Goal: Transaction & Acquisition: Purchase product/service

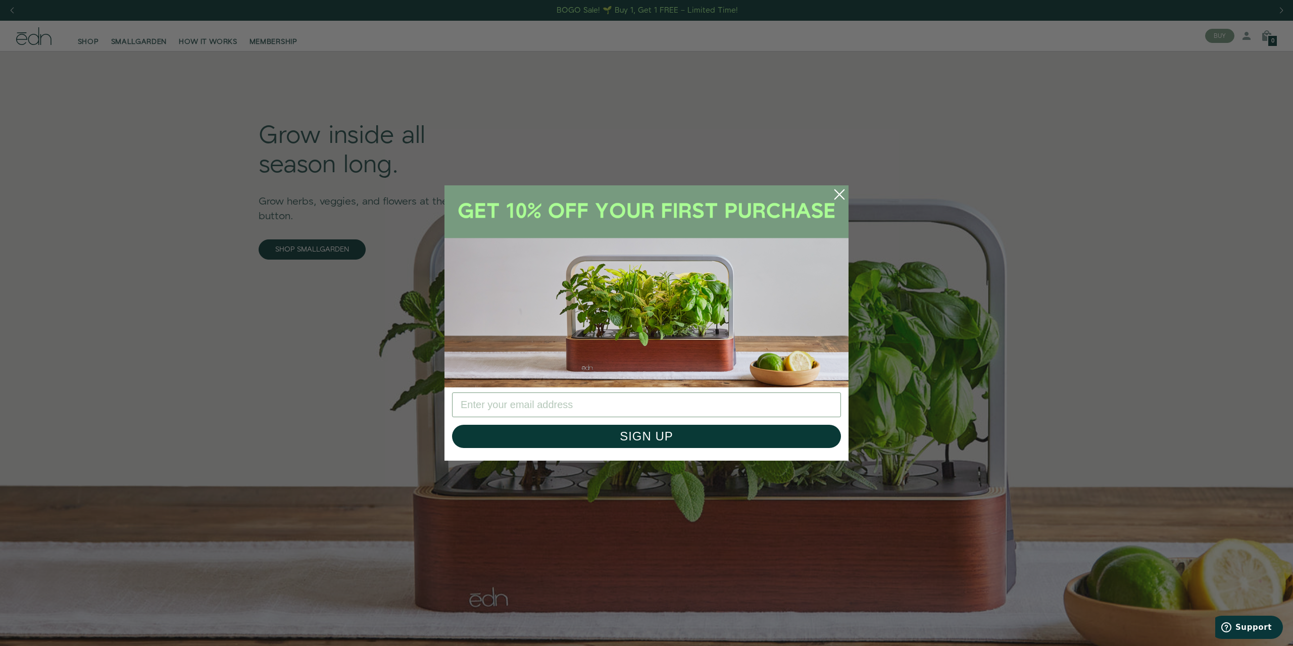
click at [285, 135] on div "Close dialog SIGN UP Submit" at bounding box center [646, 323] width 1293 height 646
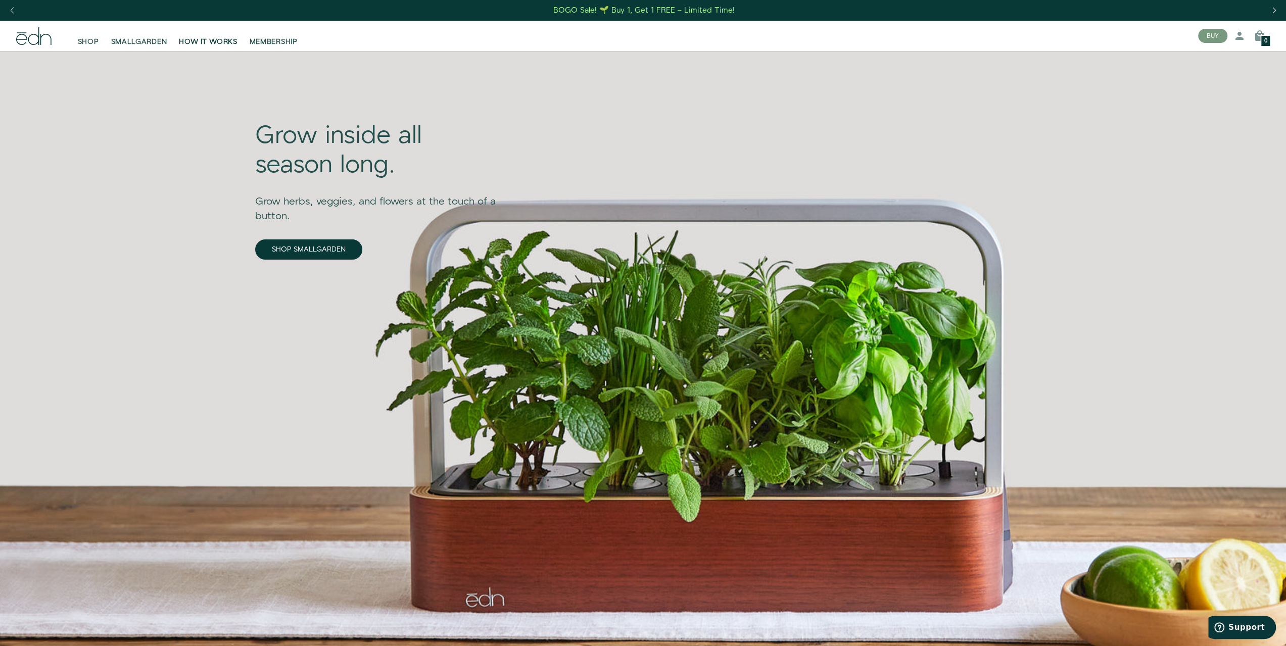
click at [188, 35] on link "HOW IT WORKS" at bounding box center [208, 36] width 70 height 22
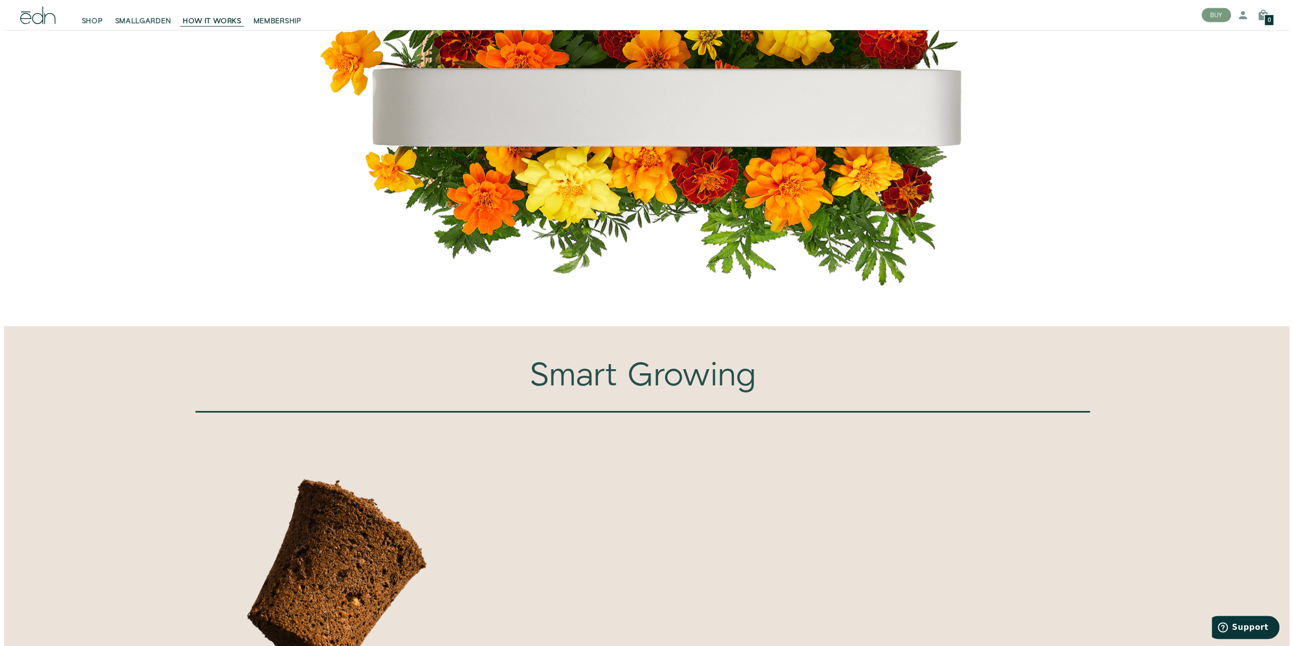
scroll to position [2728, 0]
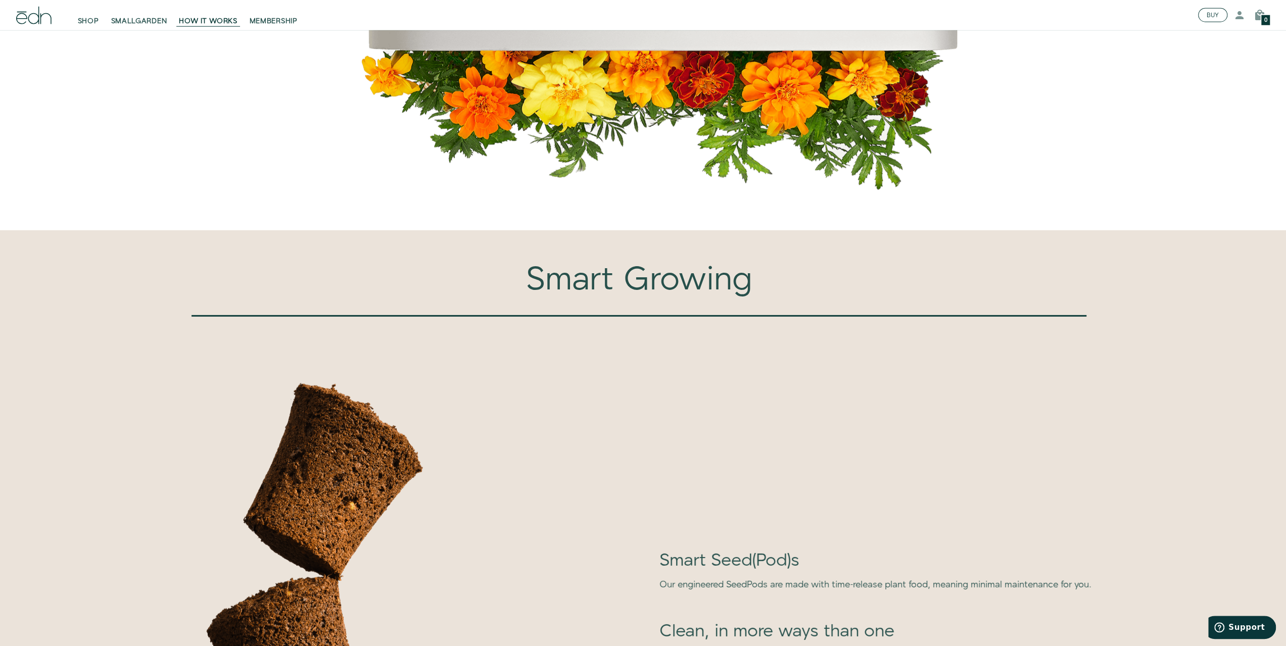
click at [1215, 15] on button "BUY" at bounding box center [1212, 15] width 29 height 14
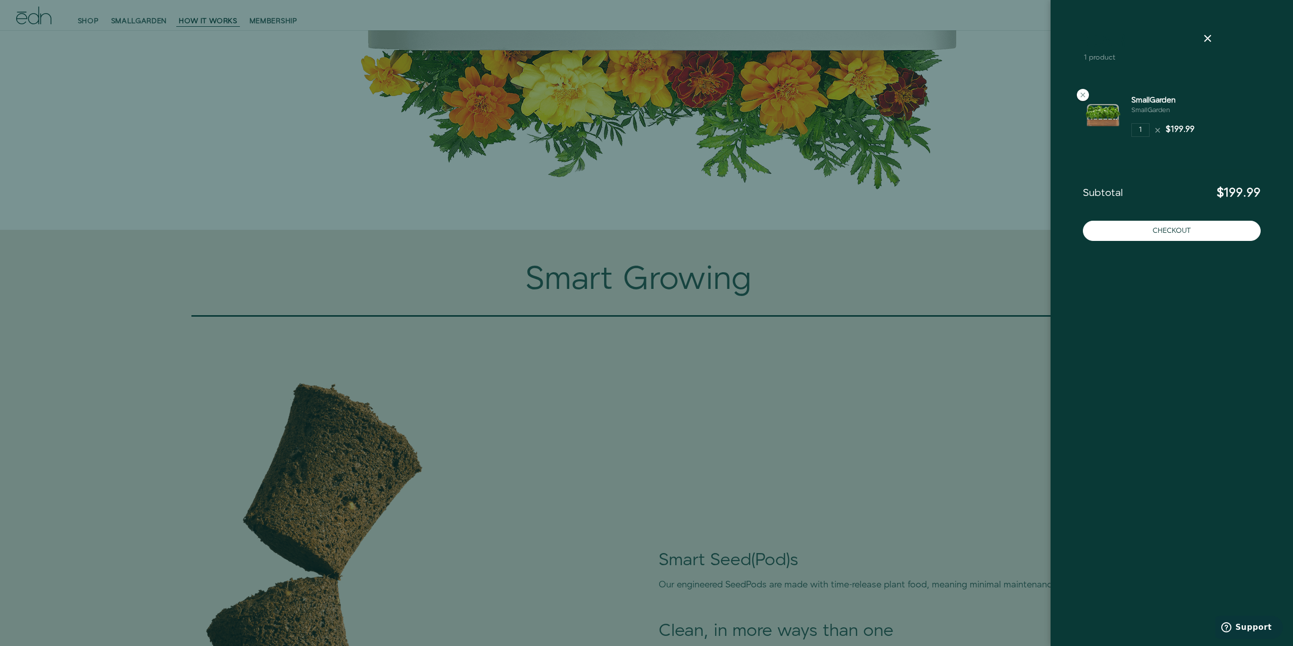
click at [733, 270] on div at bounding box center [646, 323] width 1293 height 646
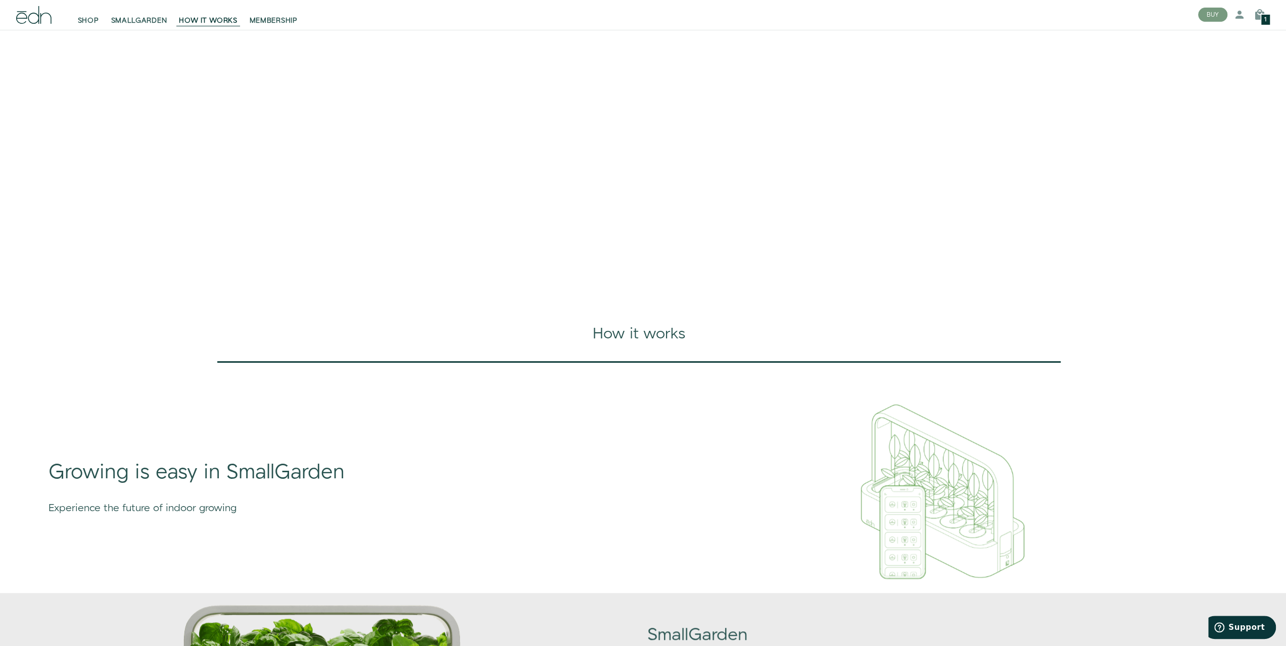
scroll to position [0, 0]
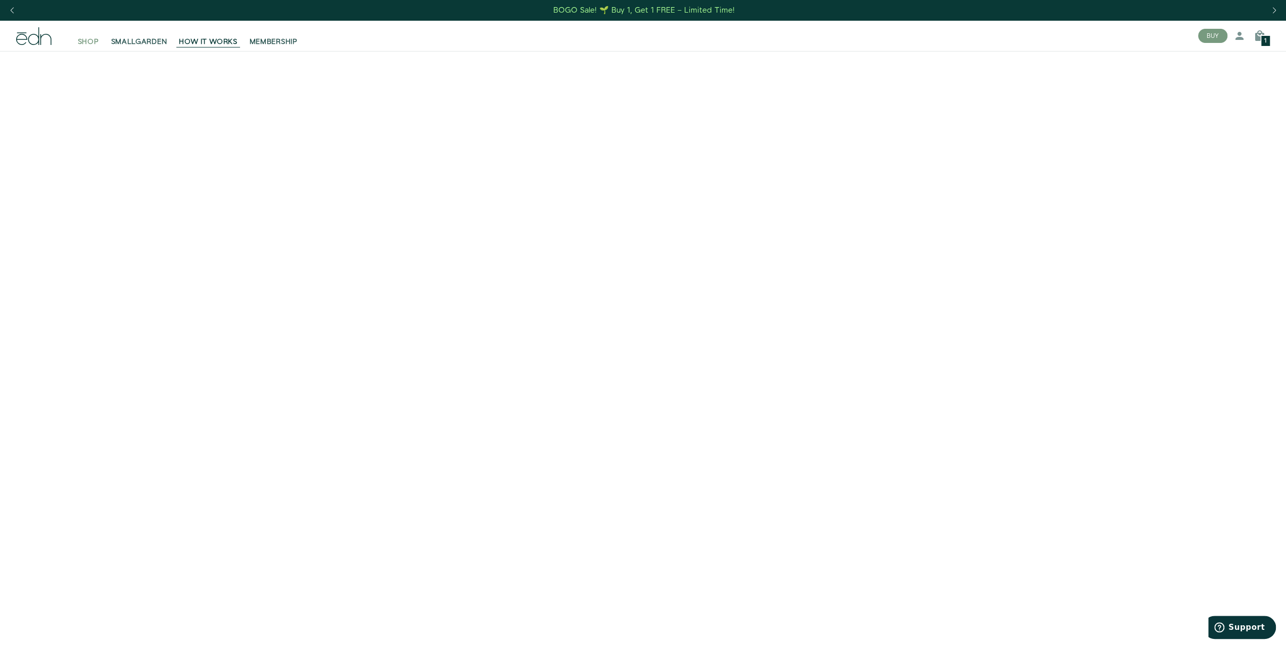
click at [89, 40] on span "SHOP" at bounding box center [88, 42] width 21 height 10
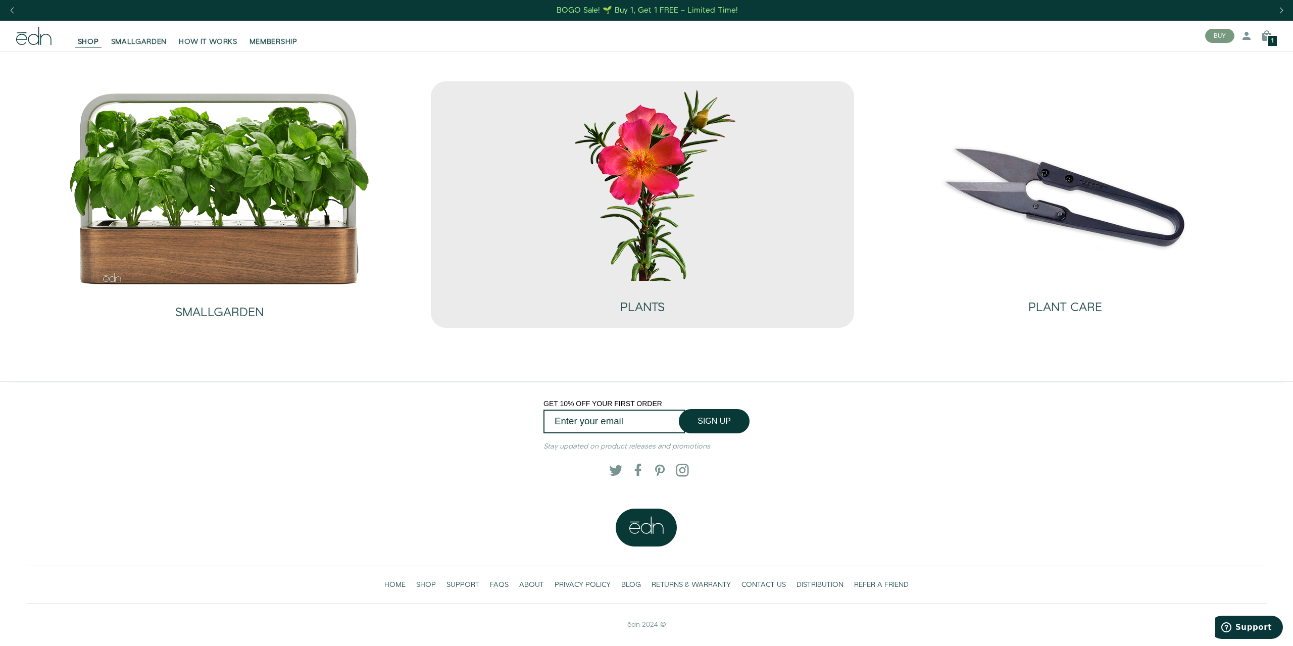
click at [631, 174] on img at bounding box center [642, 183] width 303 height 195
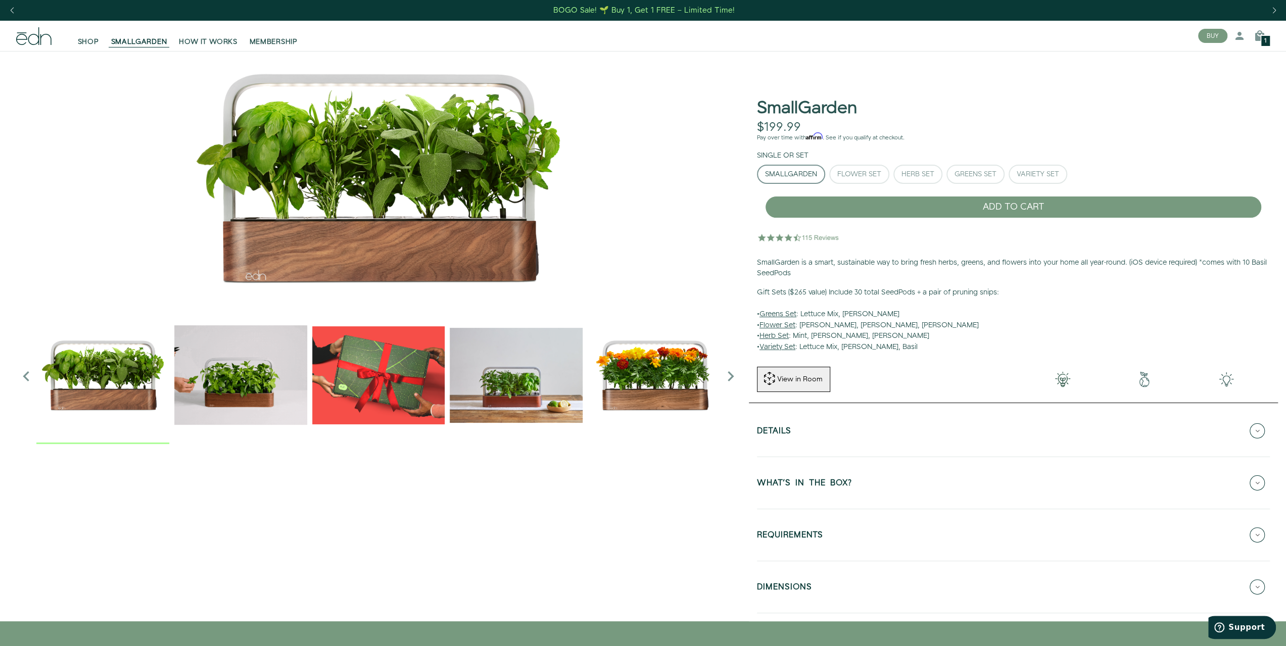
click at [630, 17] on link "BOGO Sale! 🌱 Buy 1, Get 1 FREE – Limited Time!" at bounding box center [643, 11] width 183 height 16
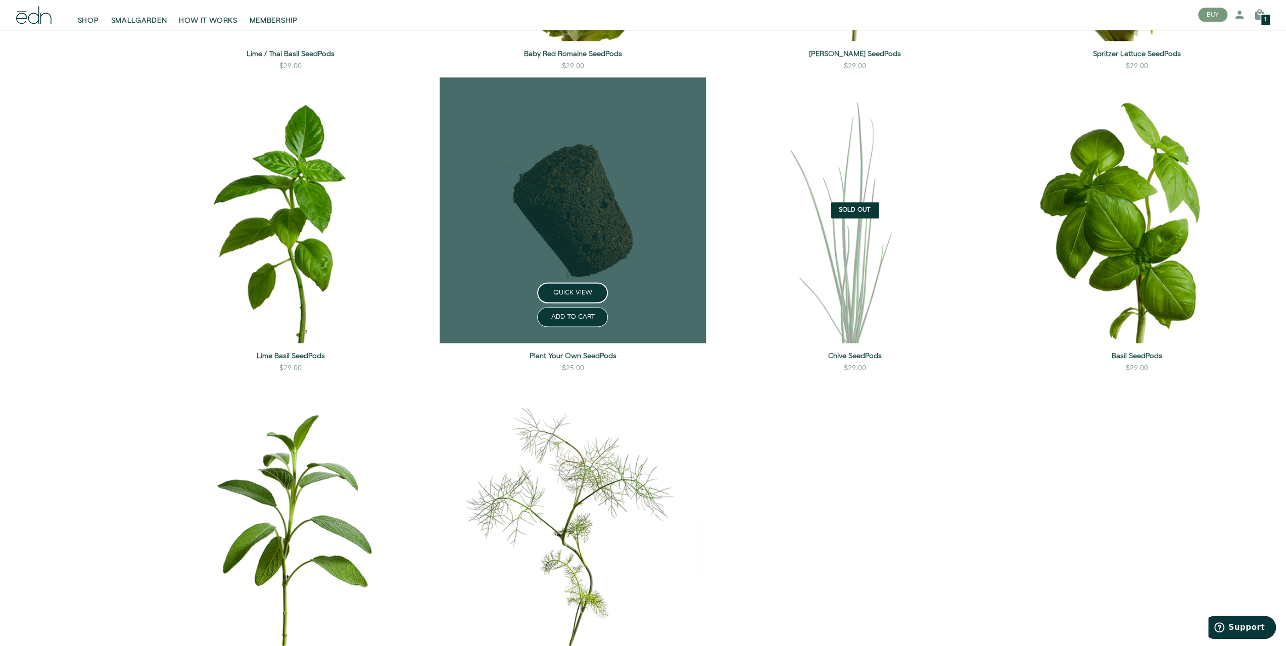
scroll to position [1364, 0]
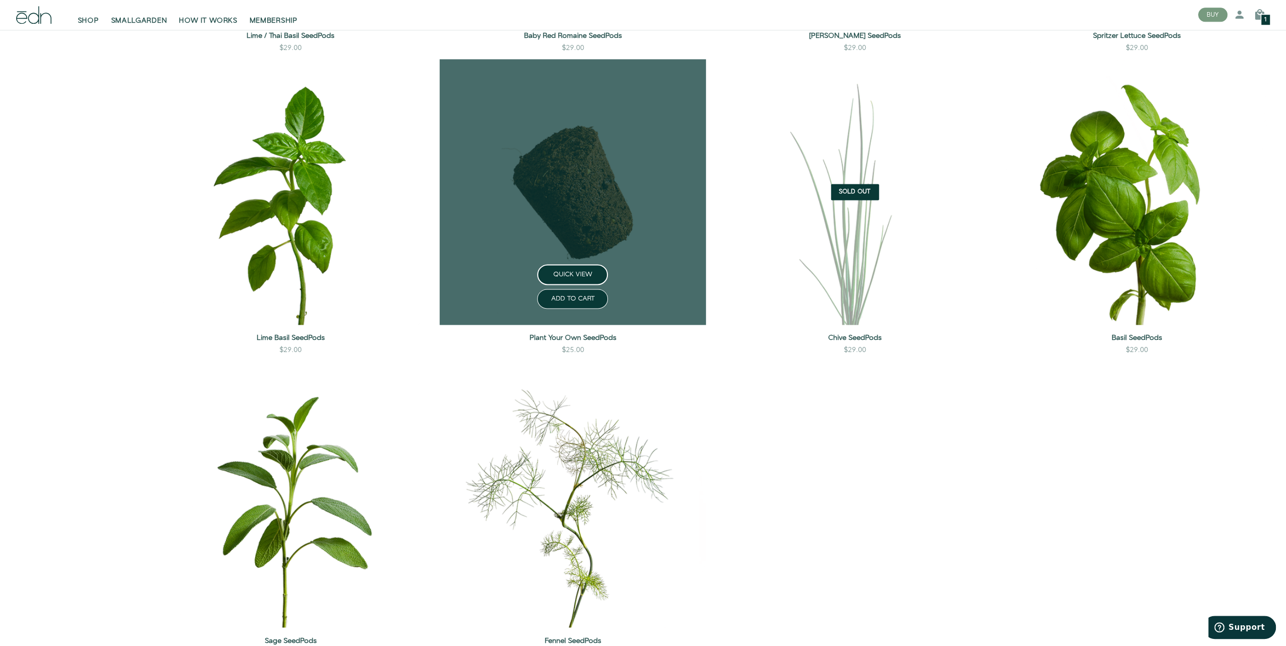
click at [565, 177] on link at bounding box center [573, 192] width 266 height 266
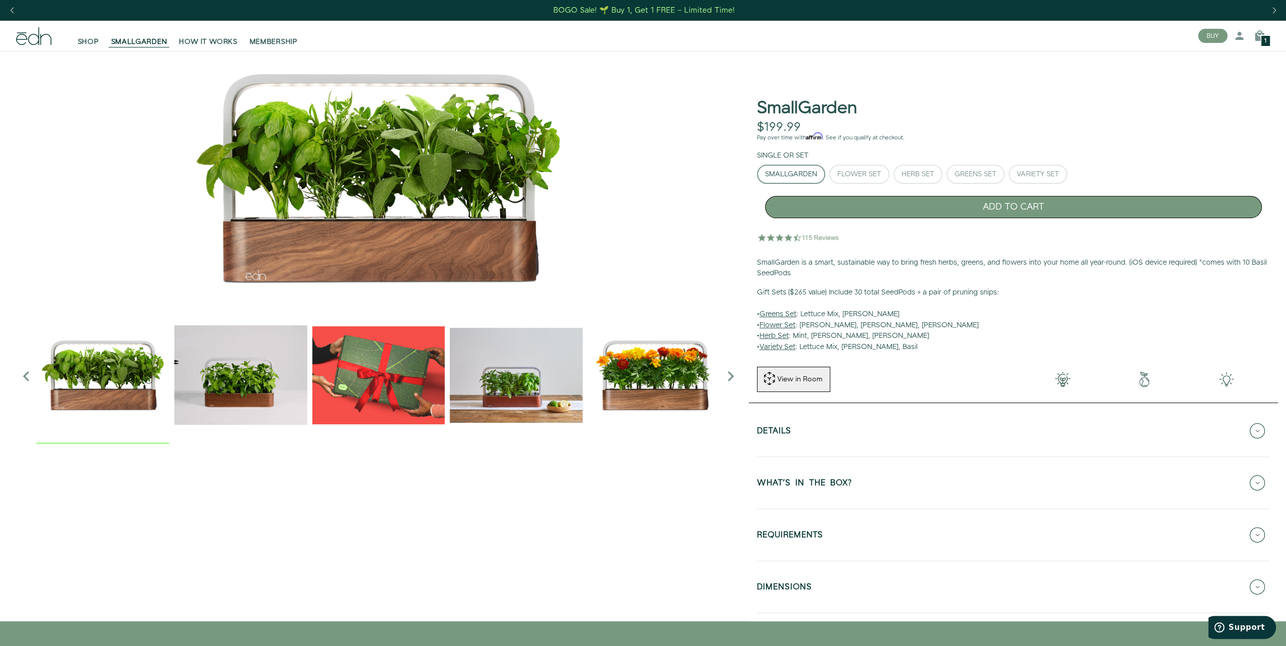
click at [866, 205] on button "ADD TO CART" at bounding box center [1013, 207] width 497 height 22
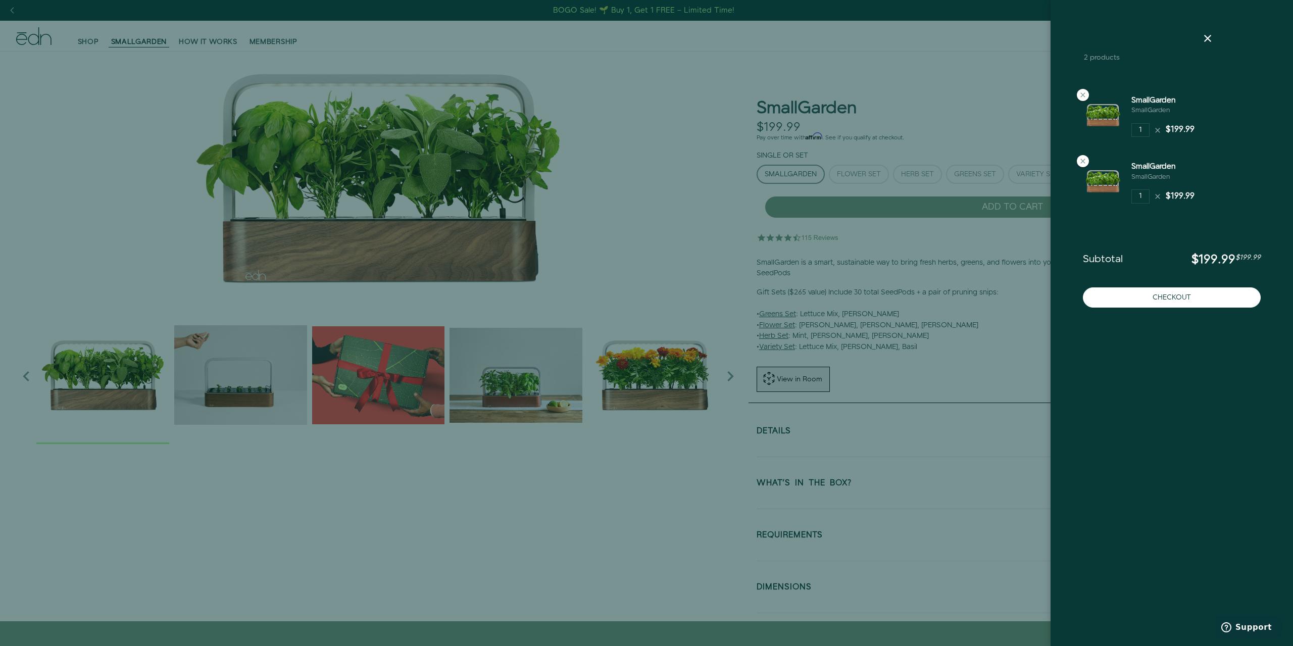
click at [837, 242] on div at bounding box center [646, 323] width 1293 height 646
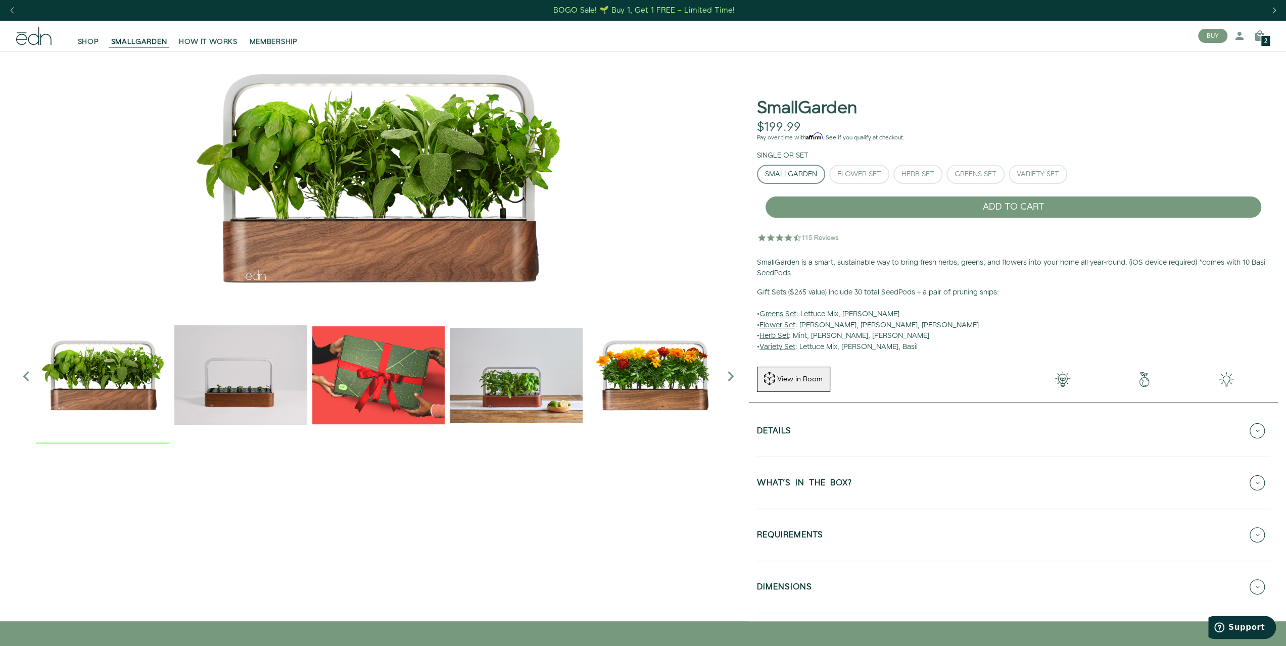
click at [1260, 38] on div "2" at bounding box center [1265, 41] width 11 height 12
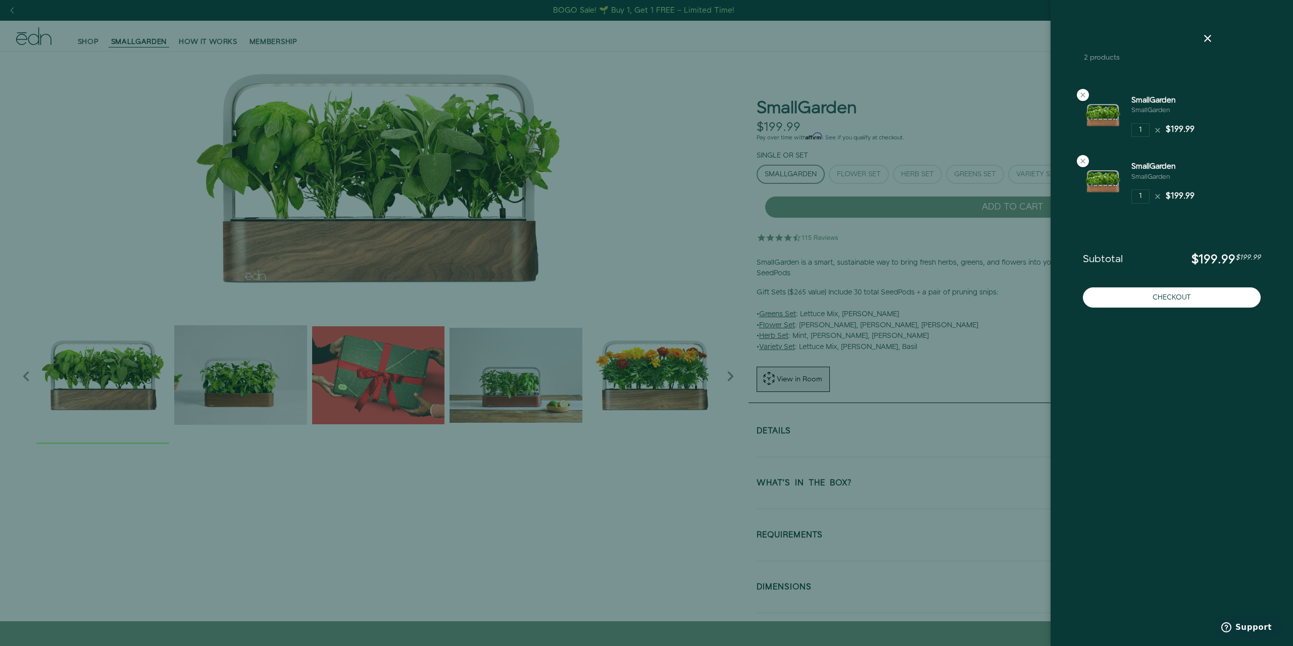
click at [1218, 262] on span "$199.99" at bounding box center [1214, 259] width 44 height 17
click at [1190, 299] on button "Checkout" at bounding box center [1172, 297] width 178 height 20
